Goal: Check status

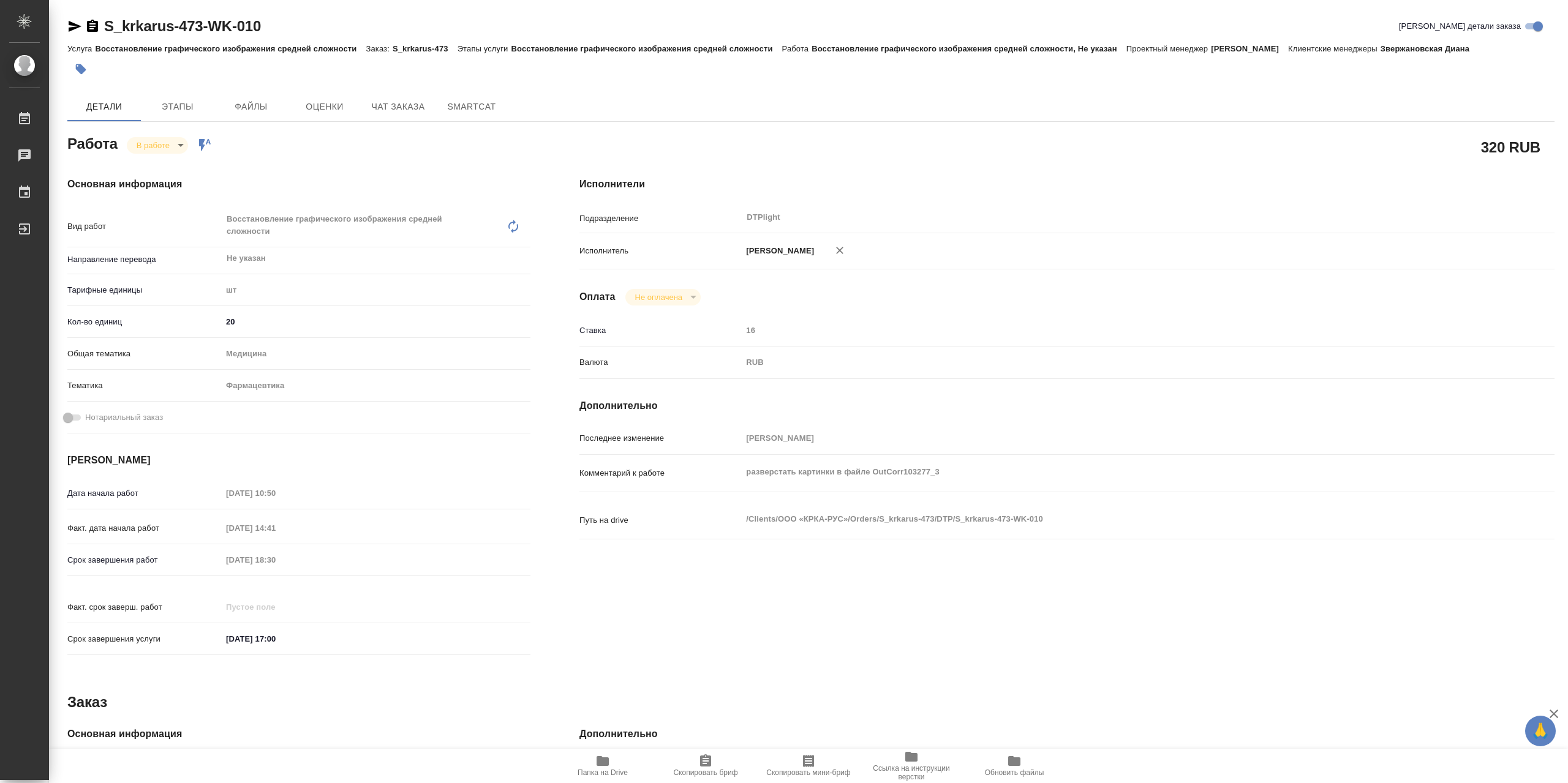
click at [180, 141] on body "🙏 .cls-1 fill:#fff; AWATERA Сархатов [PERSON_NAME] Работы 0 Чаты График Выйти S…" at bounding box center [784, 392] width 1568 height 783
click at [171, 73] on button "Выполнен" at bounding box center [154, 65] width 34 height 13
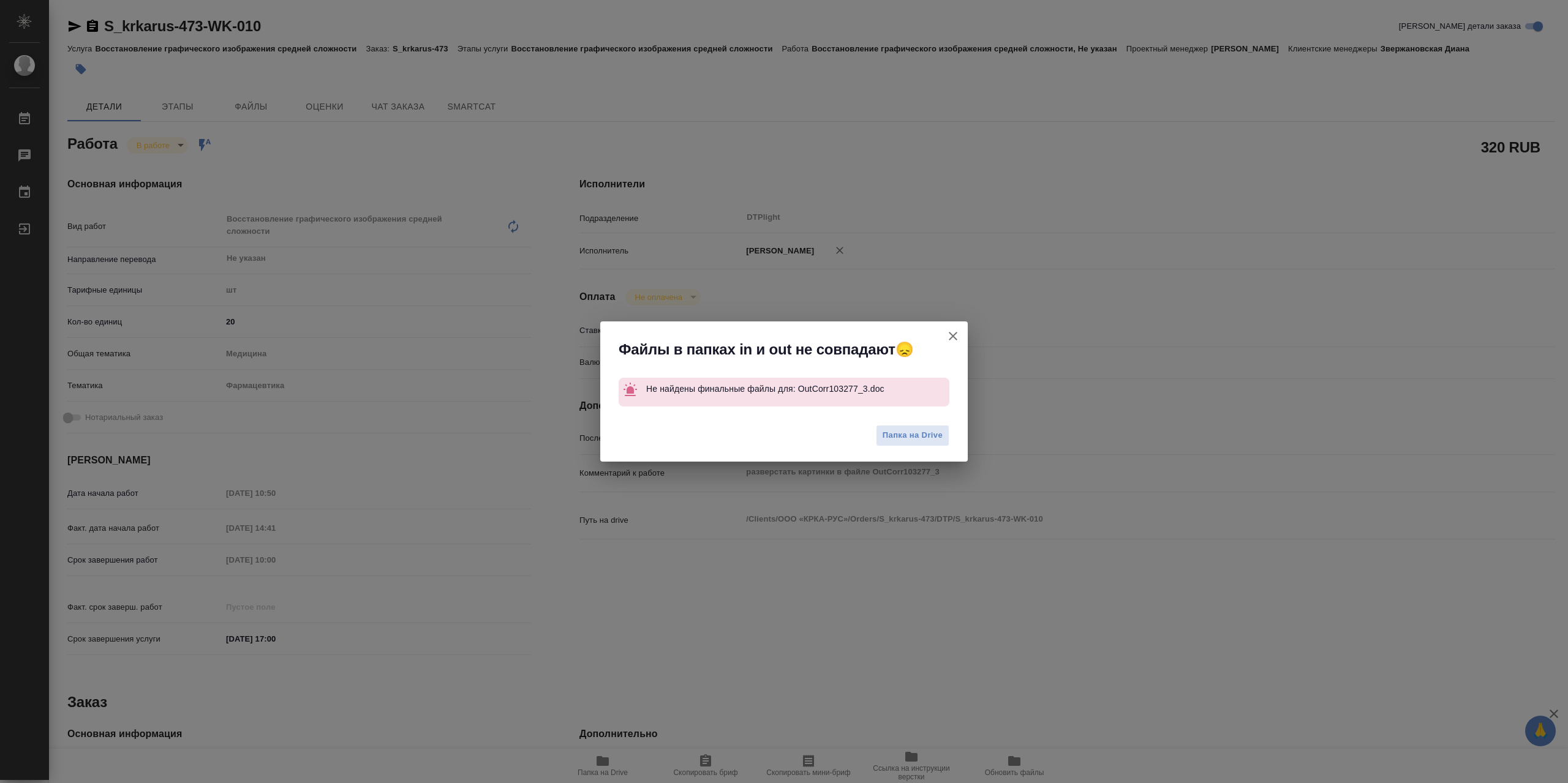
type textarea "x"
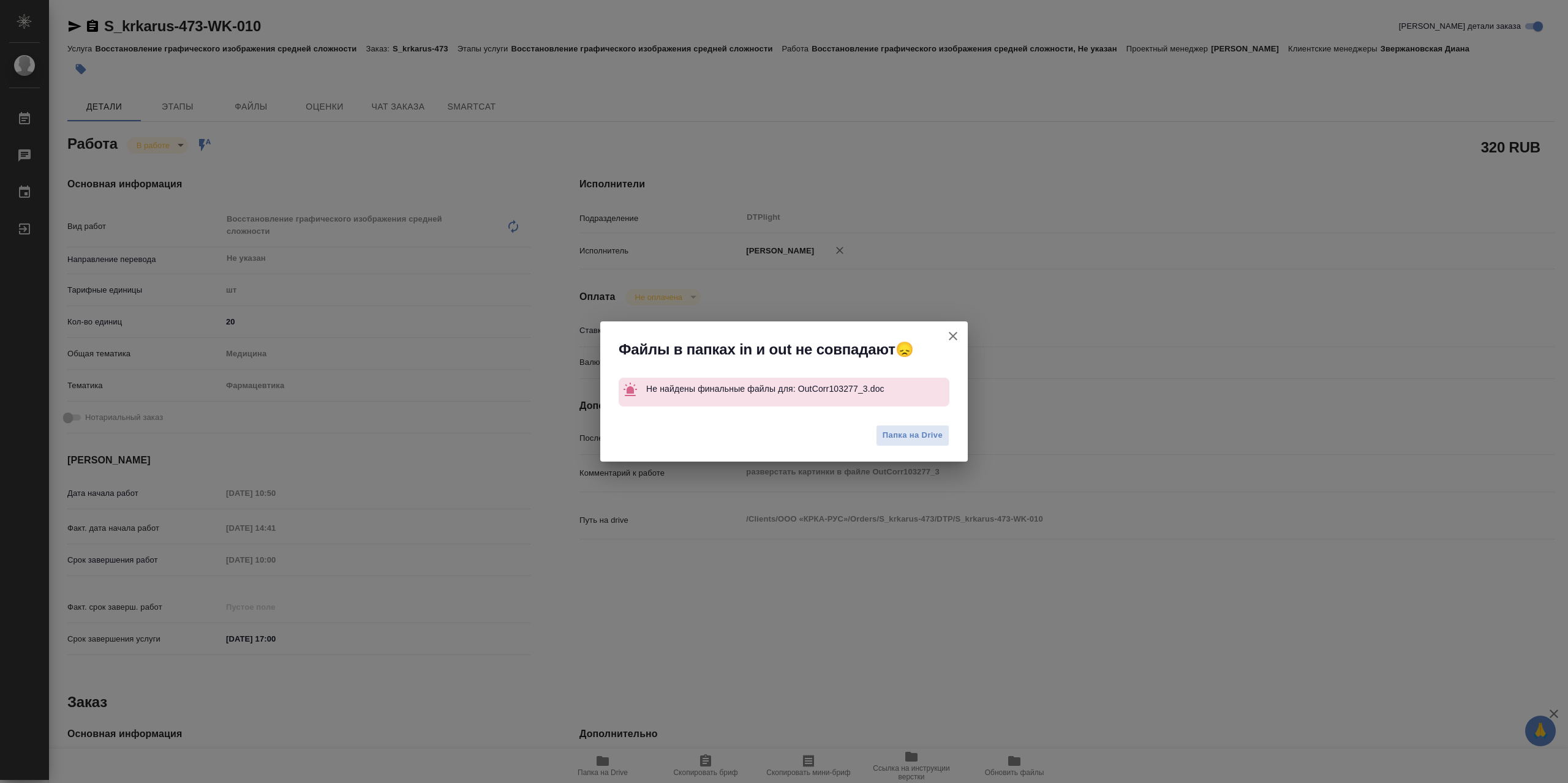
click at [958, 336] on icon "button" at bounding box center [953, 336] width 15 height 15
type textarea "x"
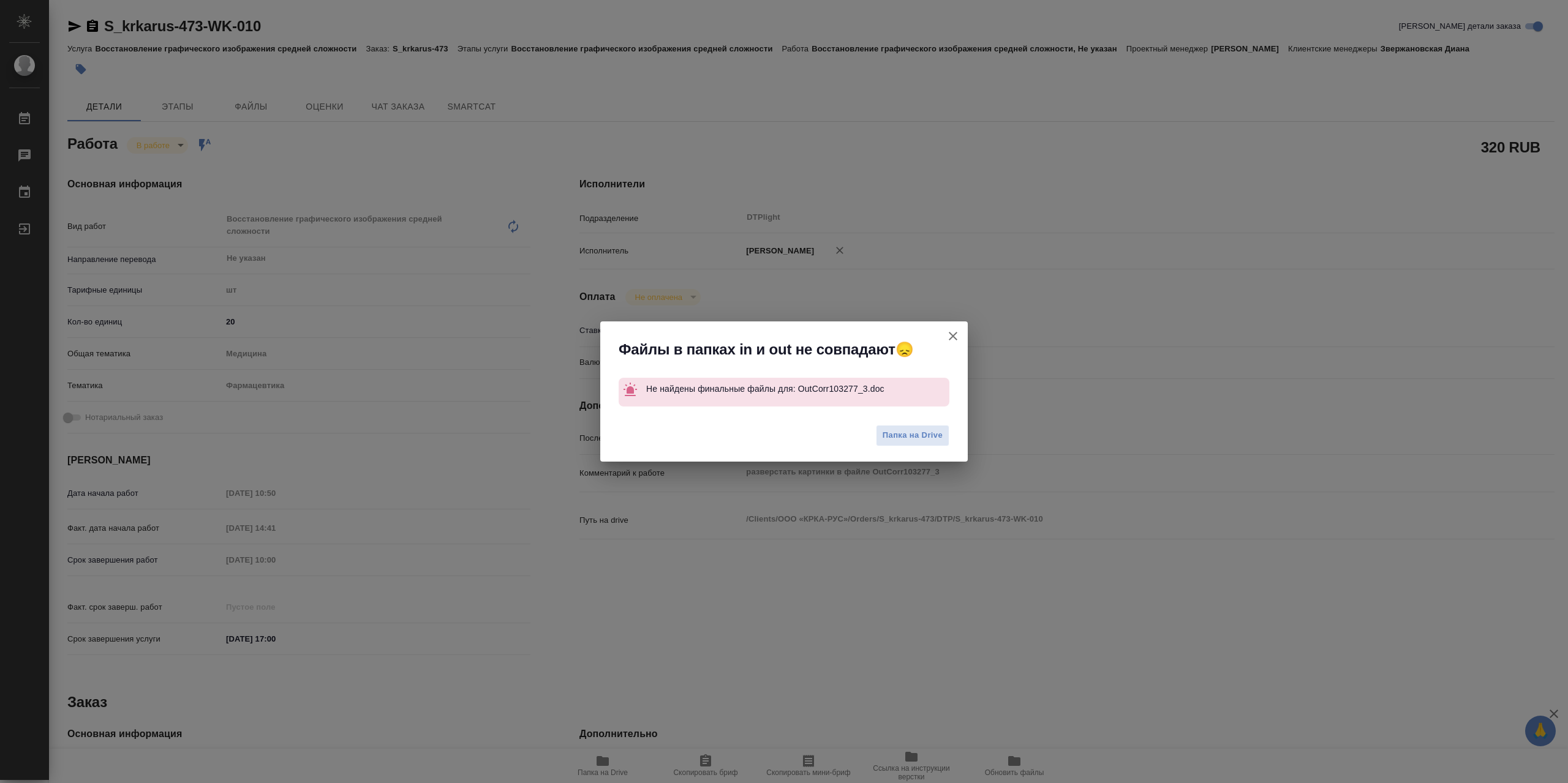
type textarea "x"
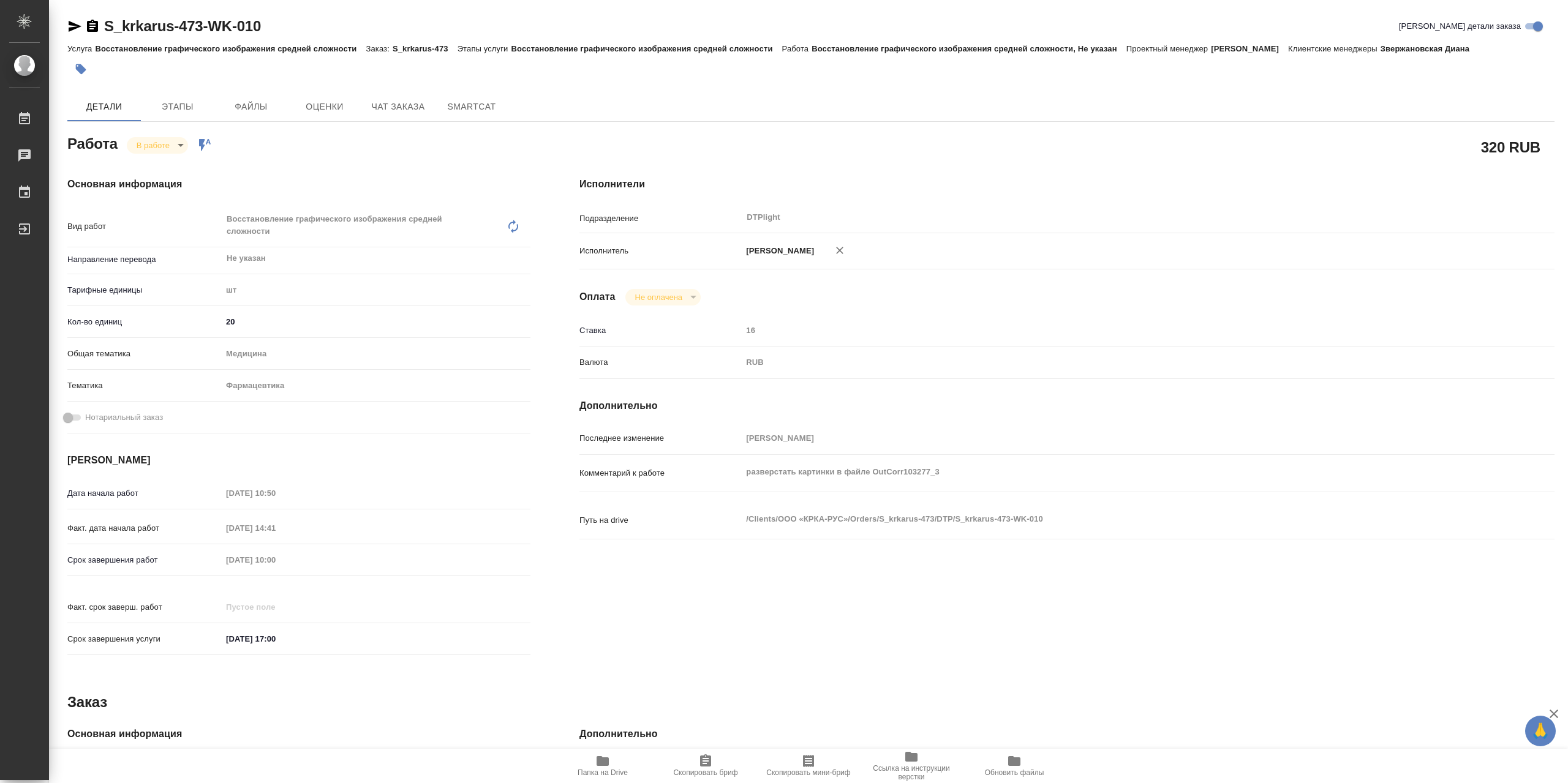
click at [189, 148] on div "В работе inProgress Работа включена в последовательность" at bounding box center [169, 145] width 85 height 18
click at [185, 147] on body "🙏 .cls-1 fill:#fff; AWATERA Сархатов [PERSON_NAME] Работы 0 Чаты График Выйти S…" at bounding box center [784, 392] width 1568 height 783
drag, startPoint x: 186, startPoint y: 166, endPoint x: 205, endPoint y: 161, distance: 19.6
click at [189, 164] on li "Выполнен" at bounding box center [167, 169] width 81 height 21
type textarea "x"
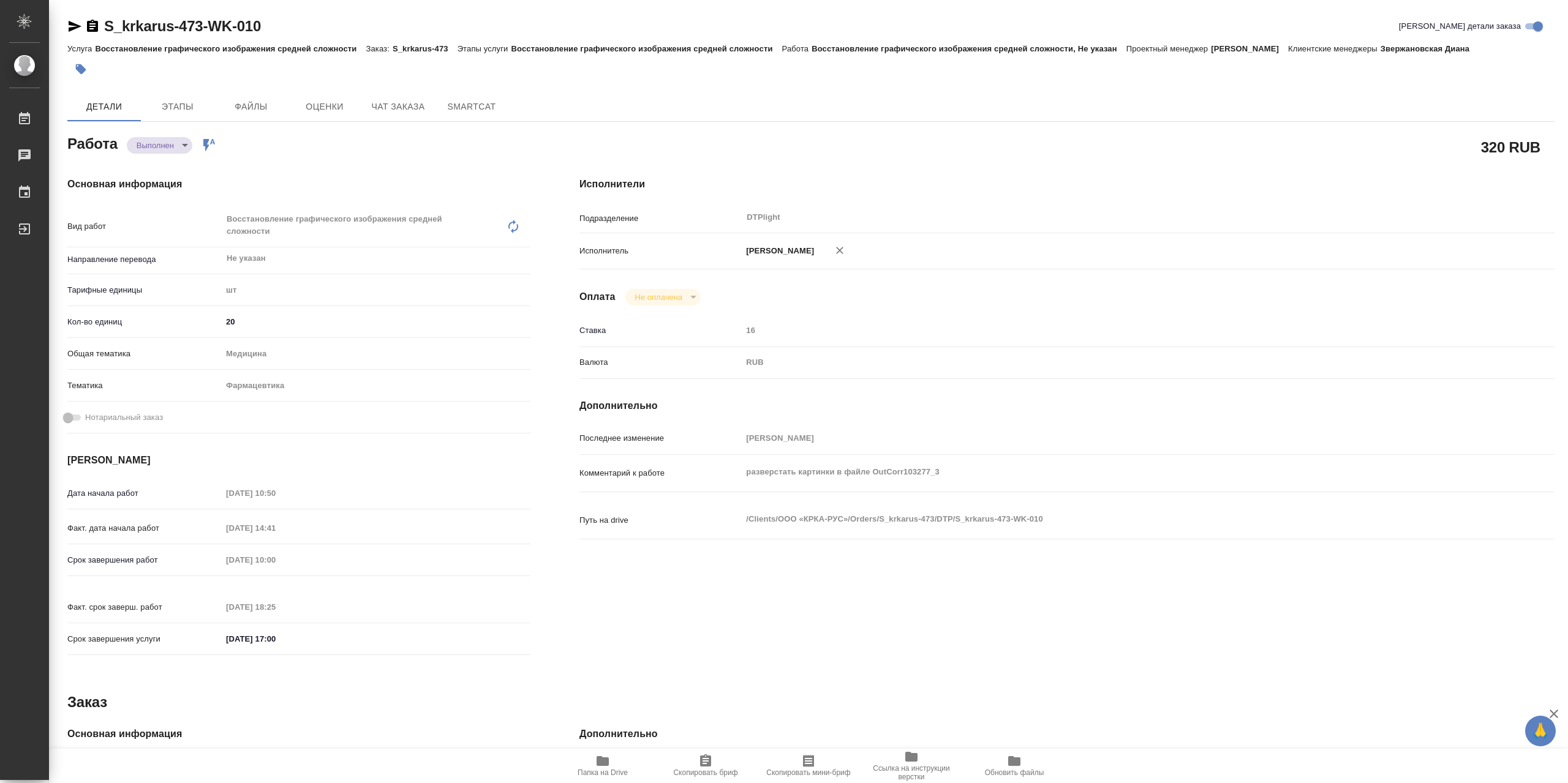
type textarea "x"
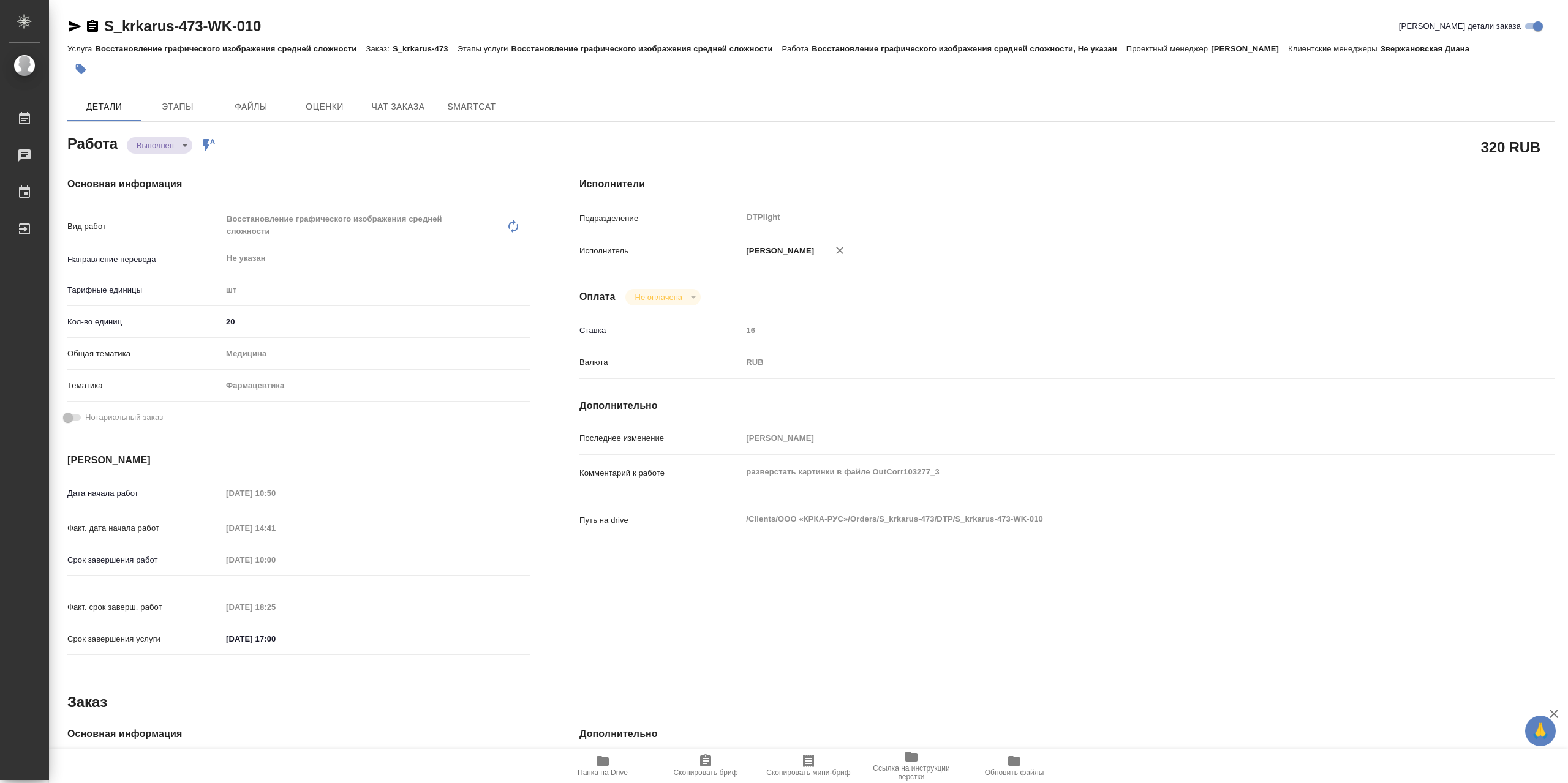
type textarea "x"
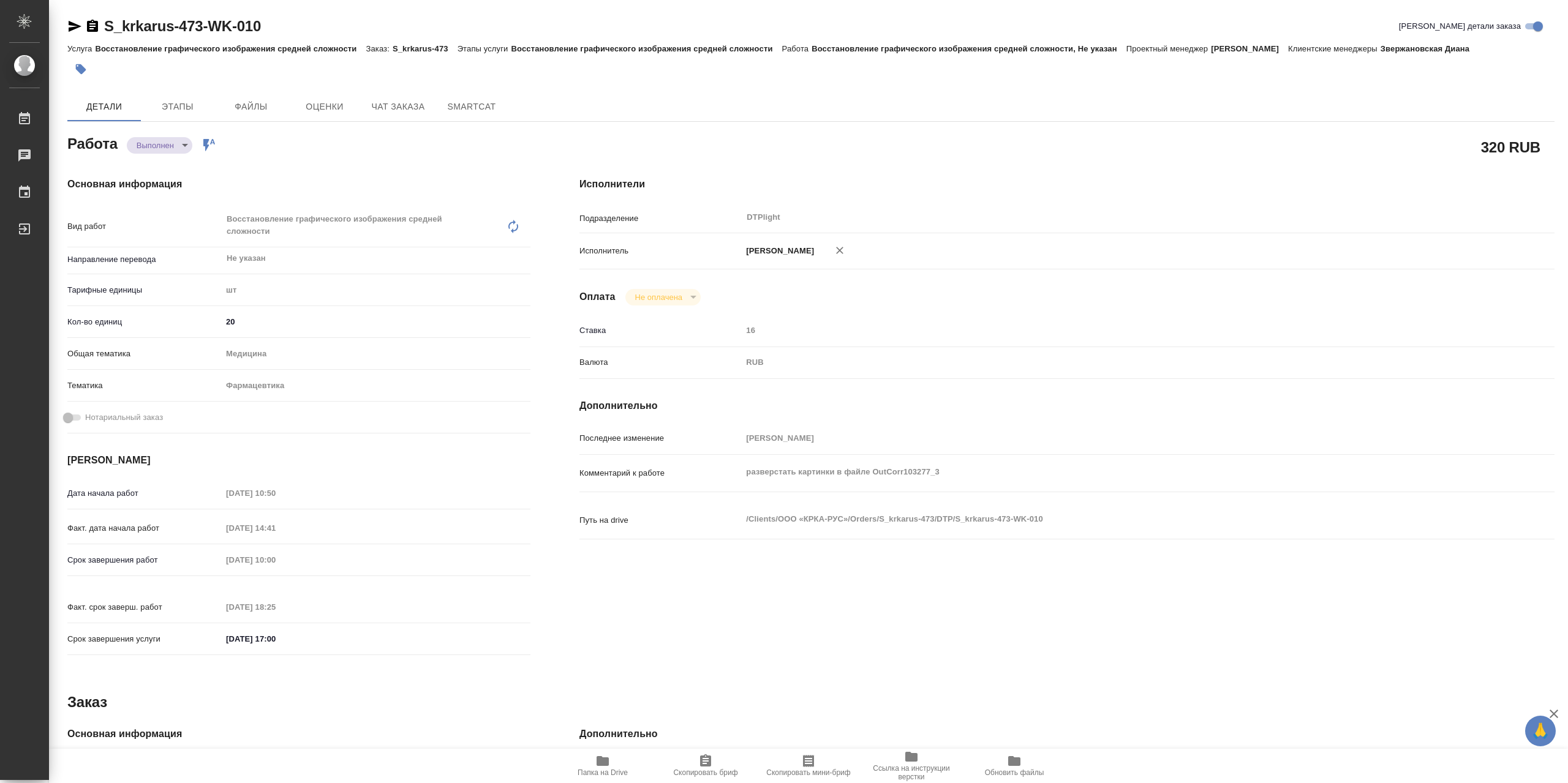
type textarea "x"
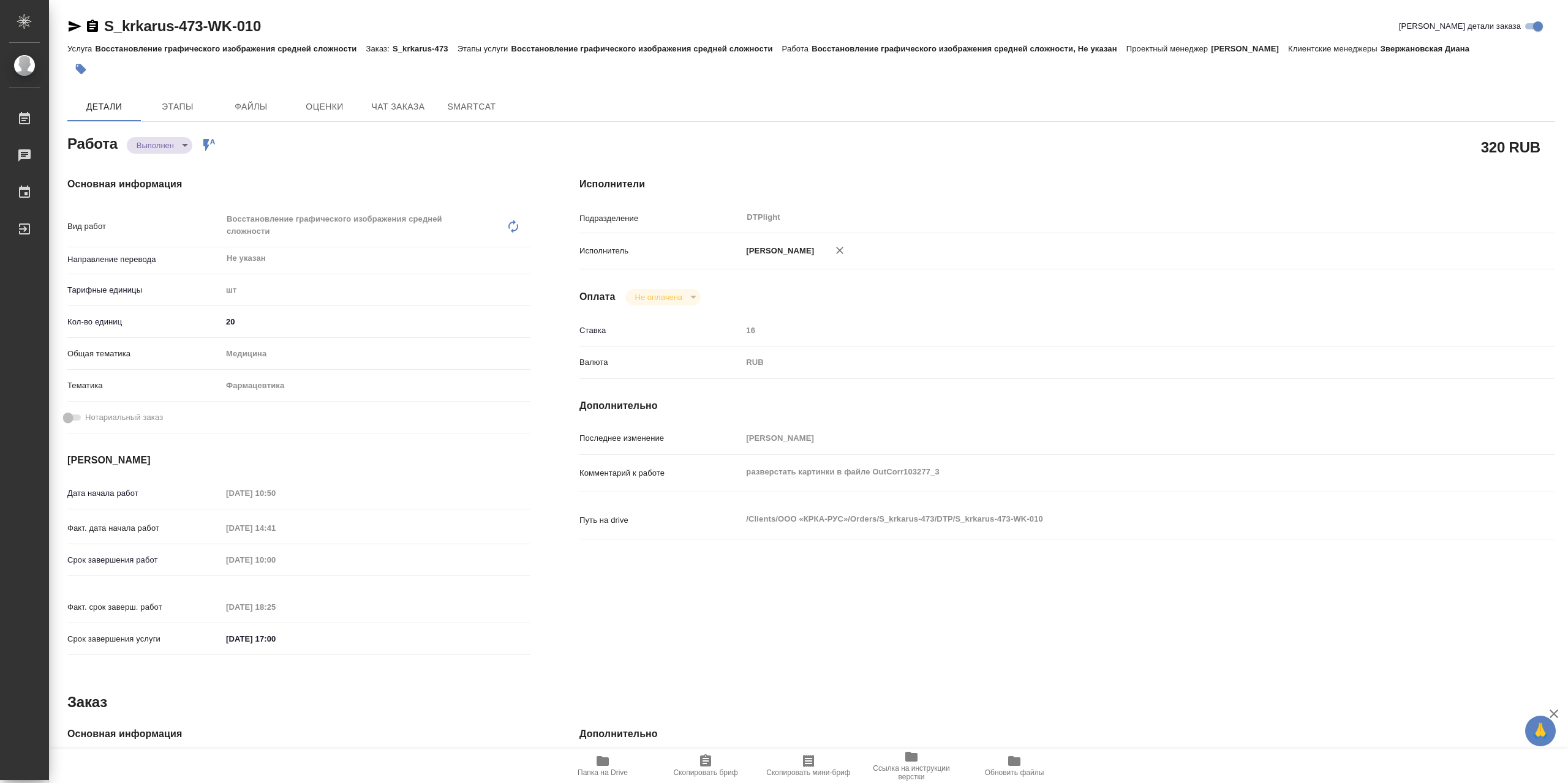
type textarea "x"
